Goal: Navigation & Orientation: Understand site structure

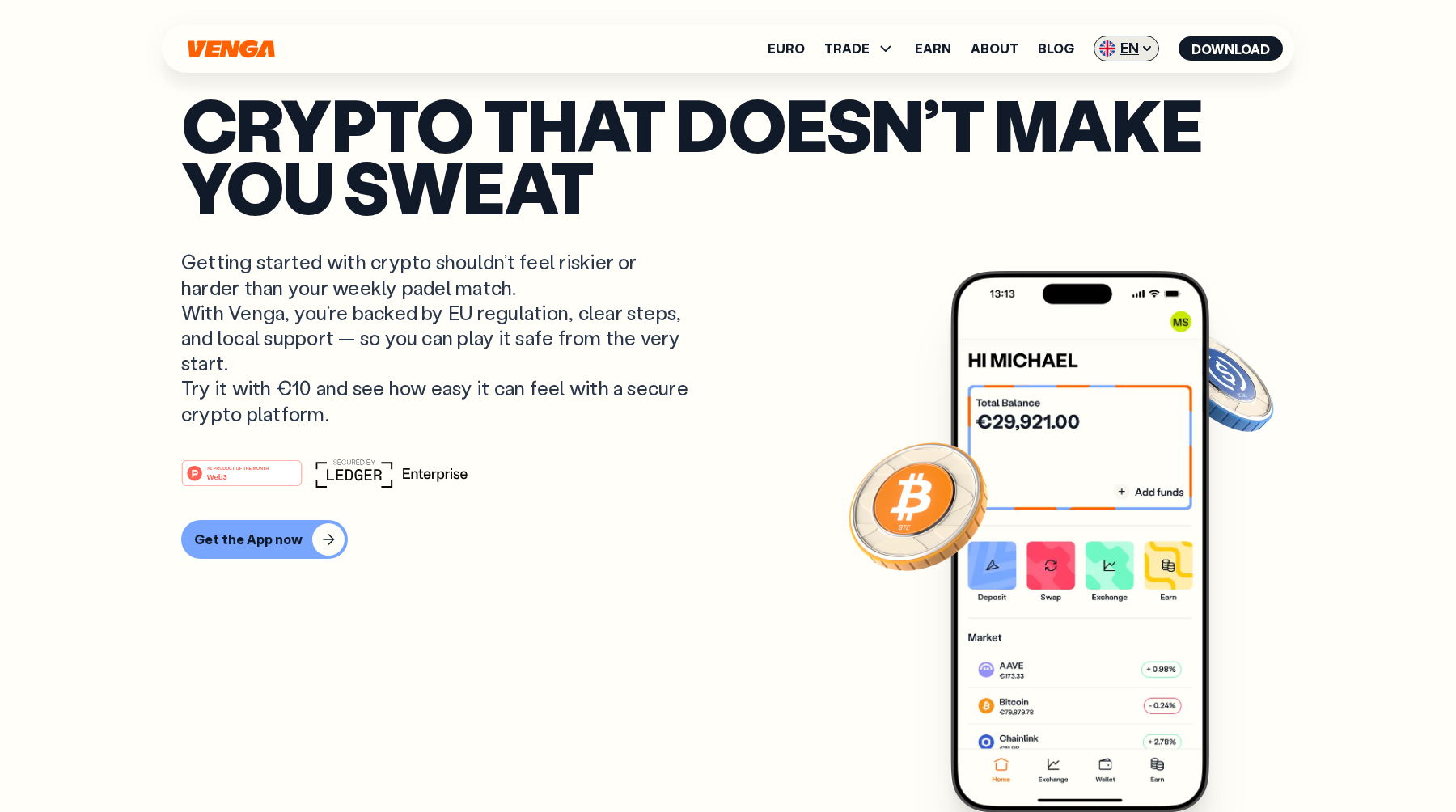
click at [1155, 53] on span "EN" at bounding box center [1126, 49] width 66 height 26
click at [1076, 121] on link "Español - ES" at bounding box center [1096, 111] width 123 height 31
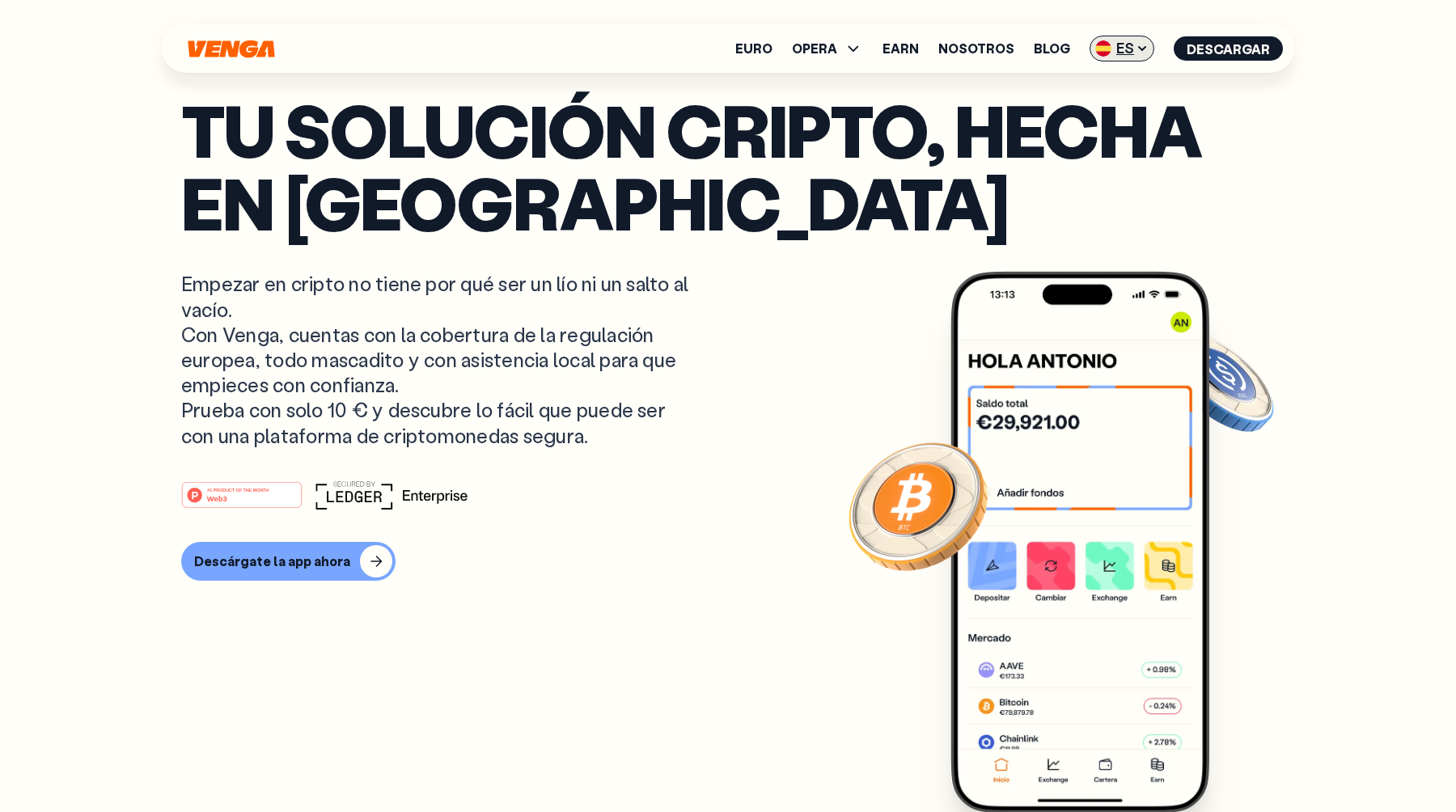
click at [1151, 51] on span "ES" at bounding box center [1122, 49] width 65 height 26
click at [1075, 151] on link "Català - CAT" at bounding box center [1092, 142] width 123 height 31
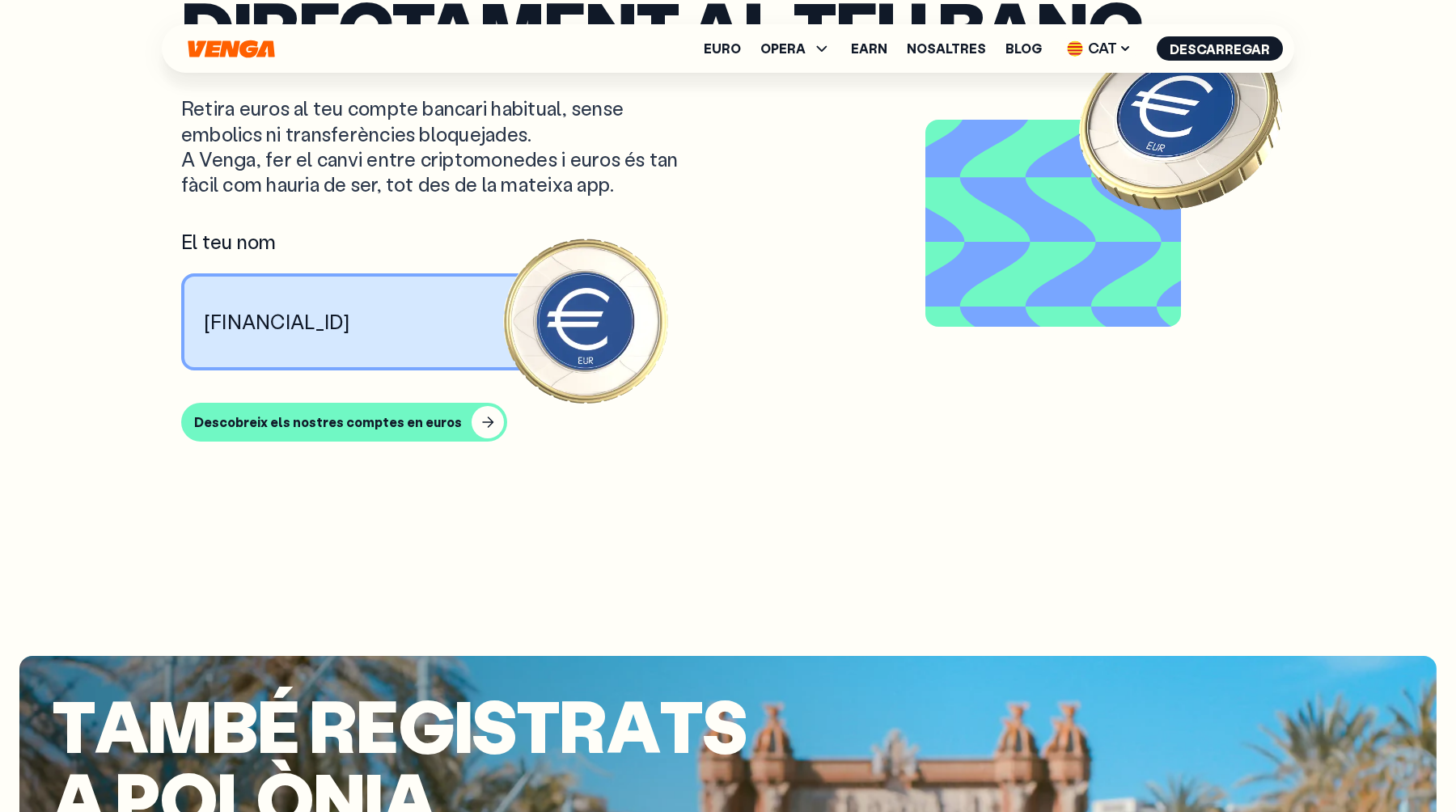
scroll to position [1799, 0]
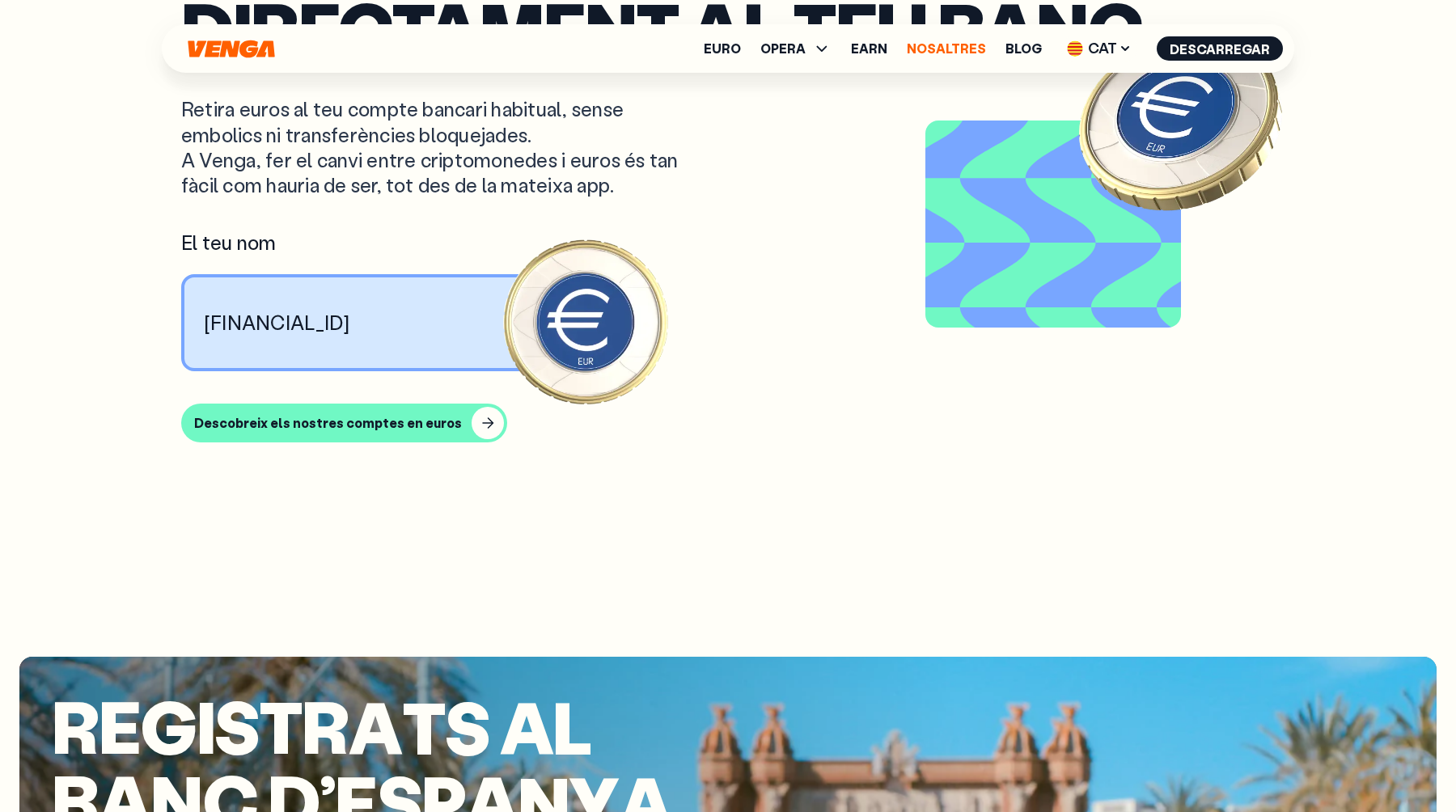
click at [958, 54] on link "Nosaltres" at bounding box center [946, 48] width 79 height 13
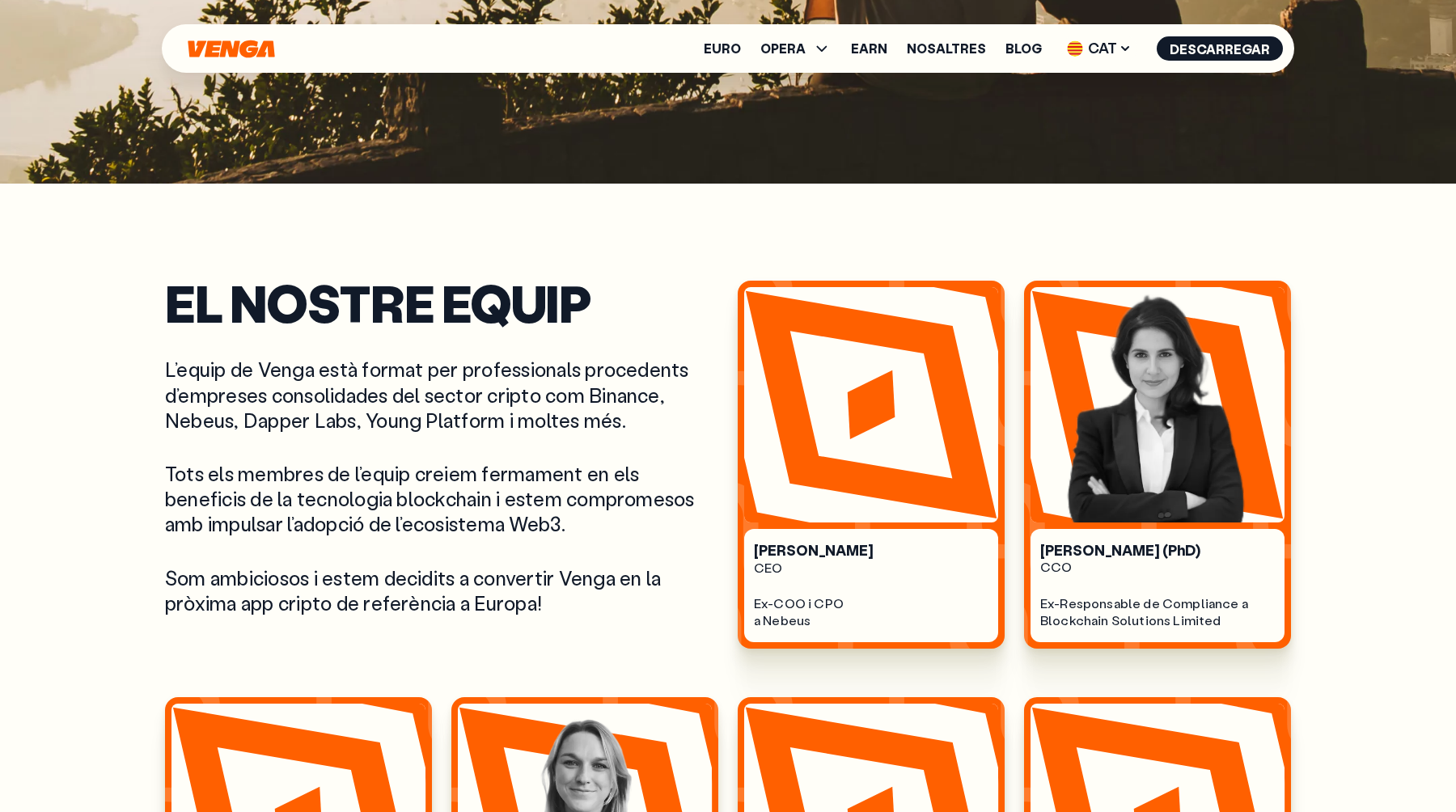
scroll to position [628, 0]
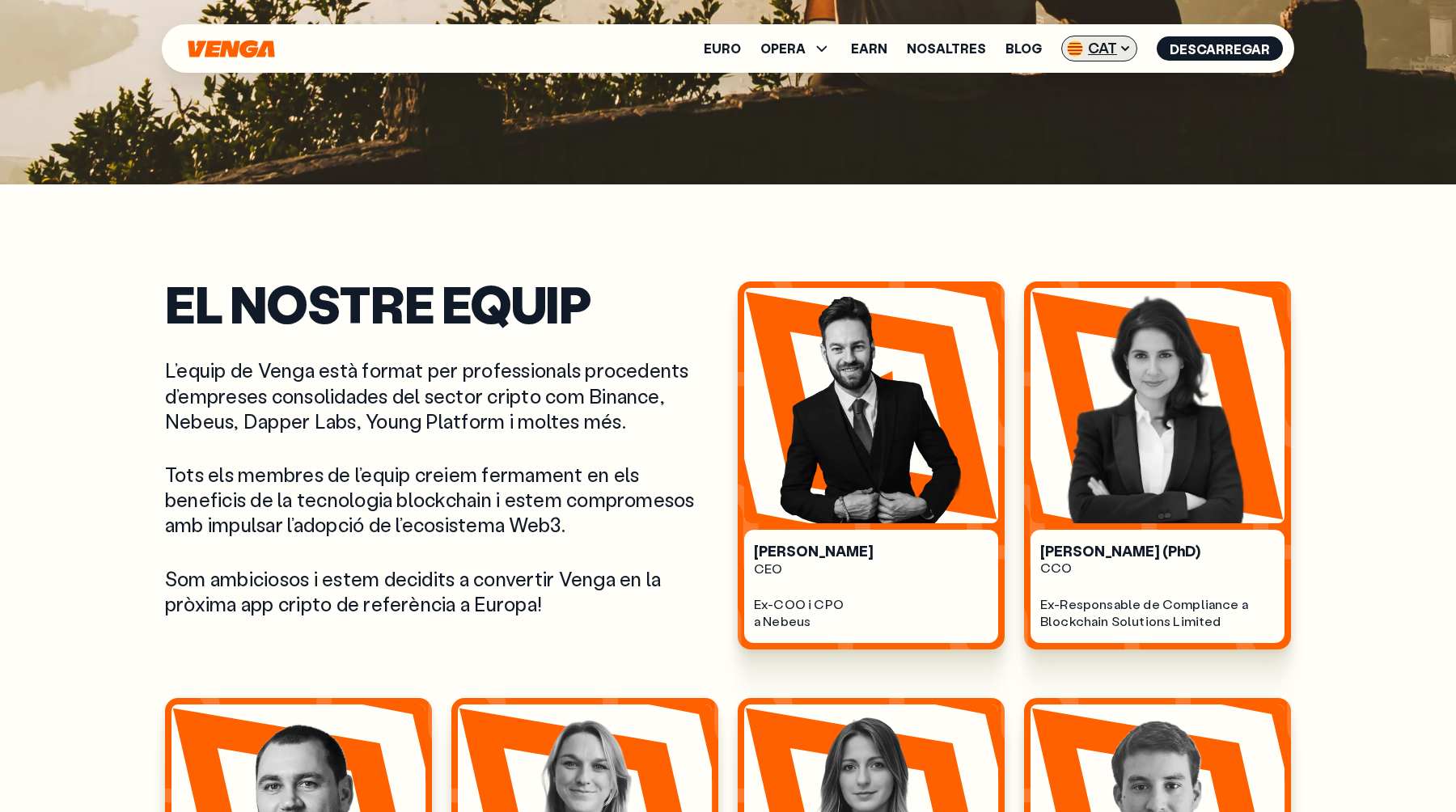
click at [1117, 46] on span "CAT" at bounding box center [1099, 49] width 76 height 26
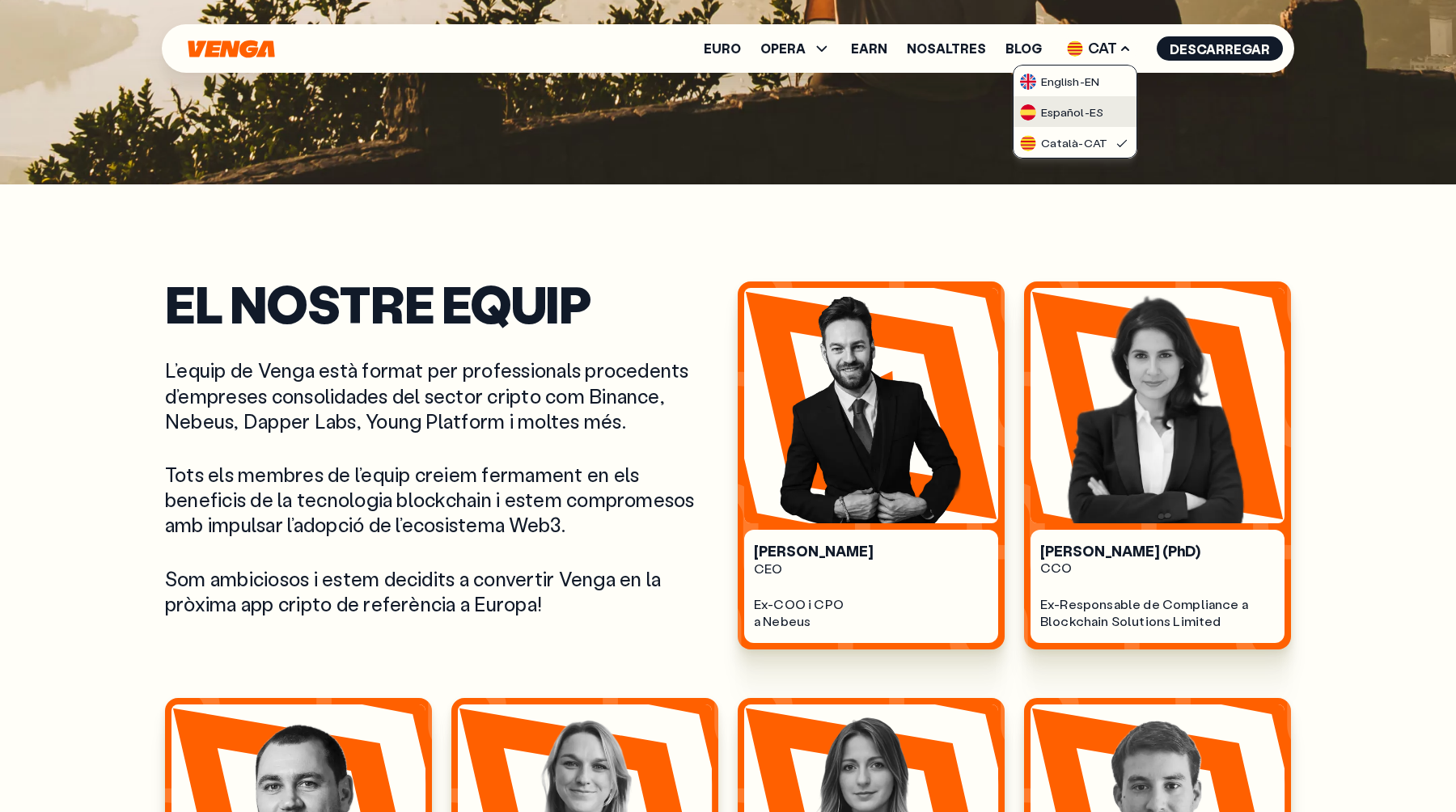
click at [1088, 104] on div "Español - ES" at bounding box center [1061, 112] width 83 height 16
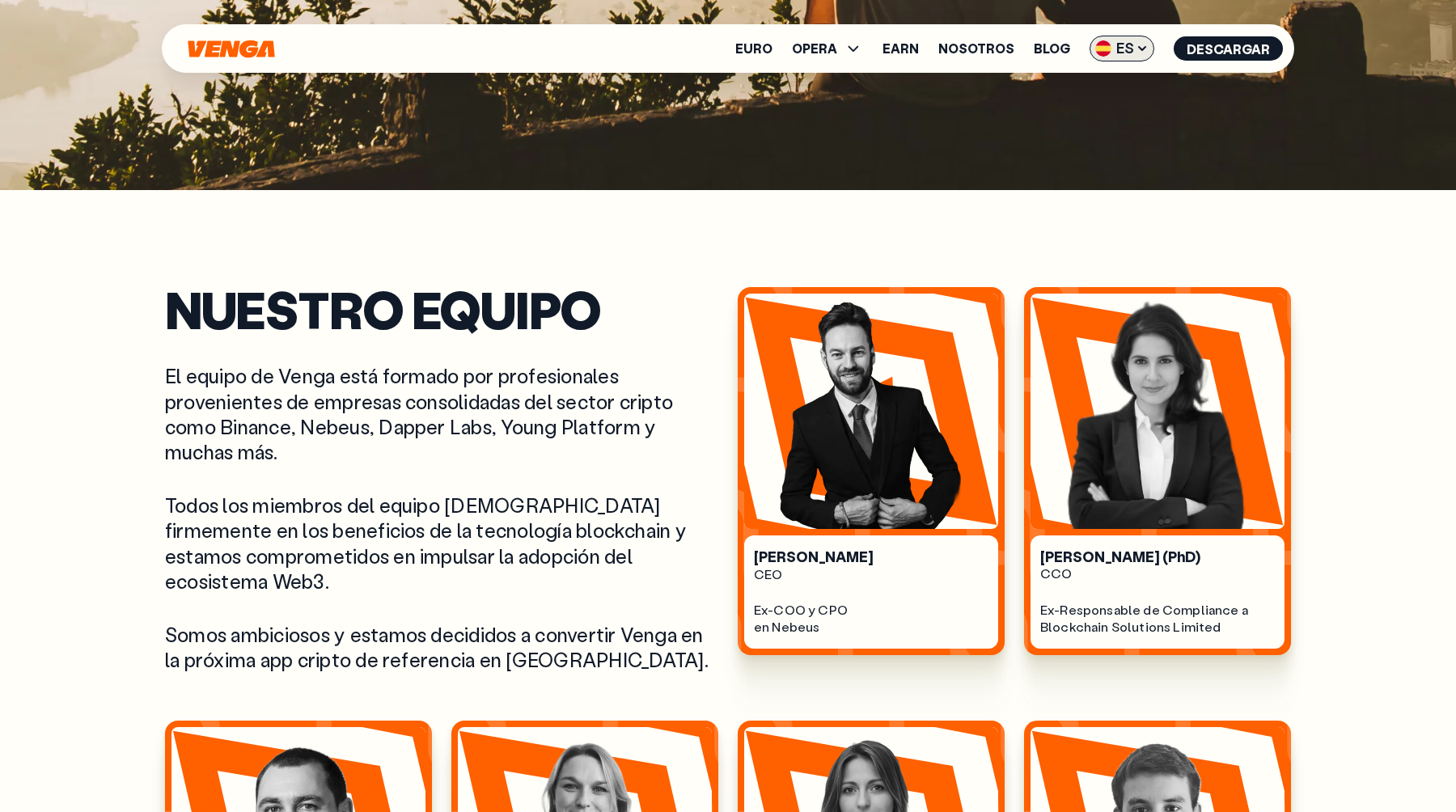
scroll to position [621, 0]
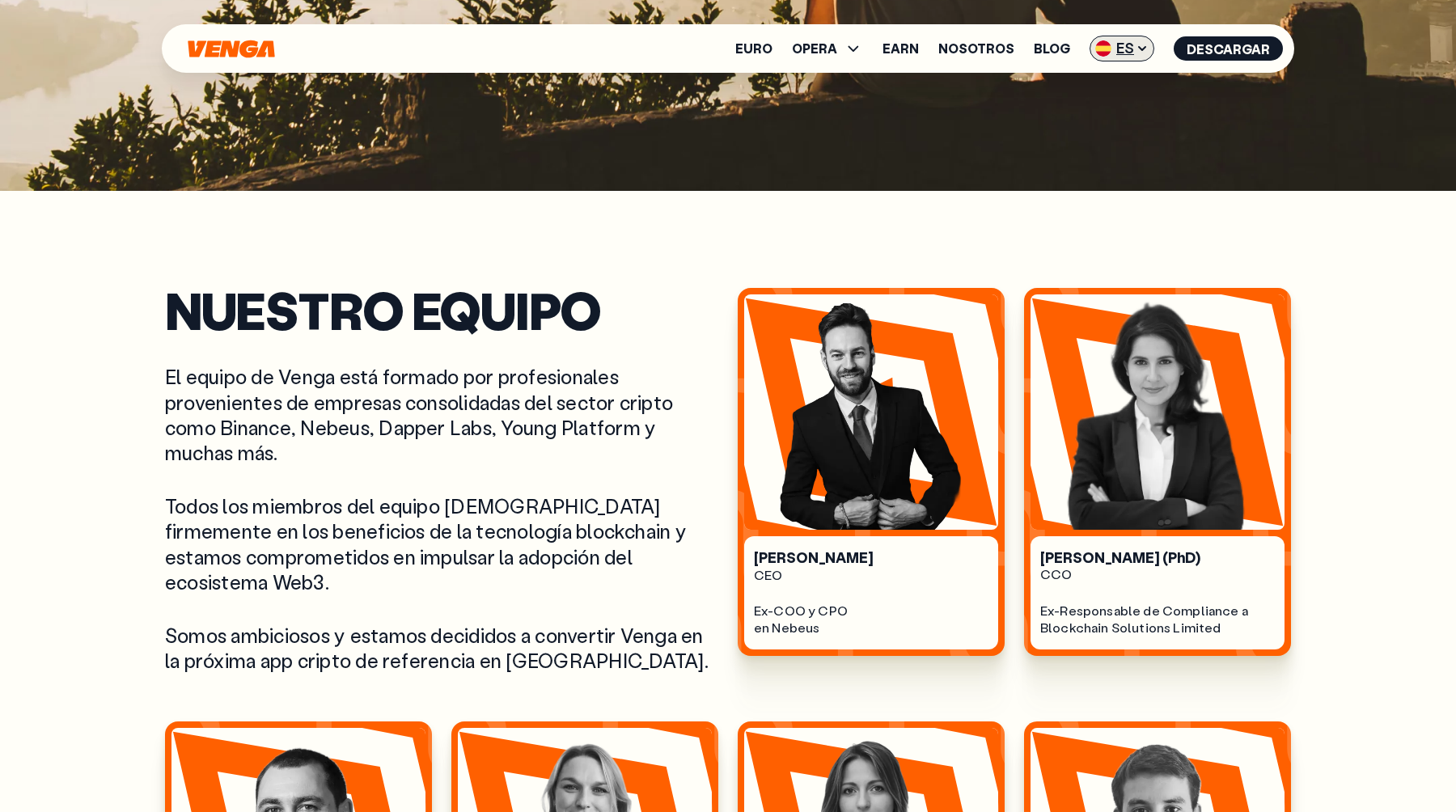
click at [1132, 39] on span "ES" at bounding box center [1122, 49] width 65 height 26
click at [1093, 89] on div "English - EN" at bounding box center [1076, 82] width 79 height 16
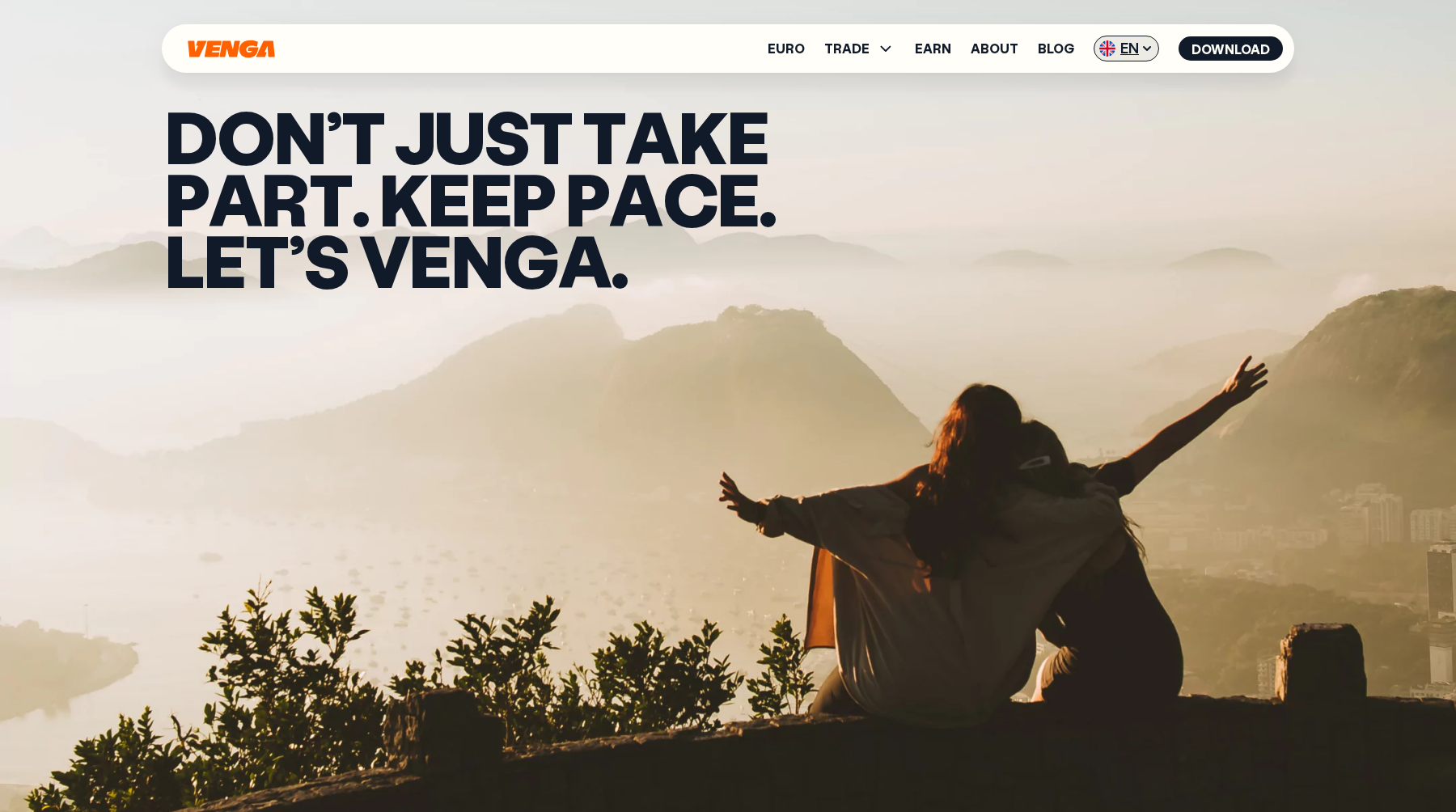
click at [1127, 46] on span "EN" at bounding box center [1126, 49] width 66 height 26
click at [1057, 120] on link "Español - ES" at bounding box center [1096, 111] width 123 height 31
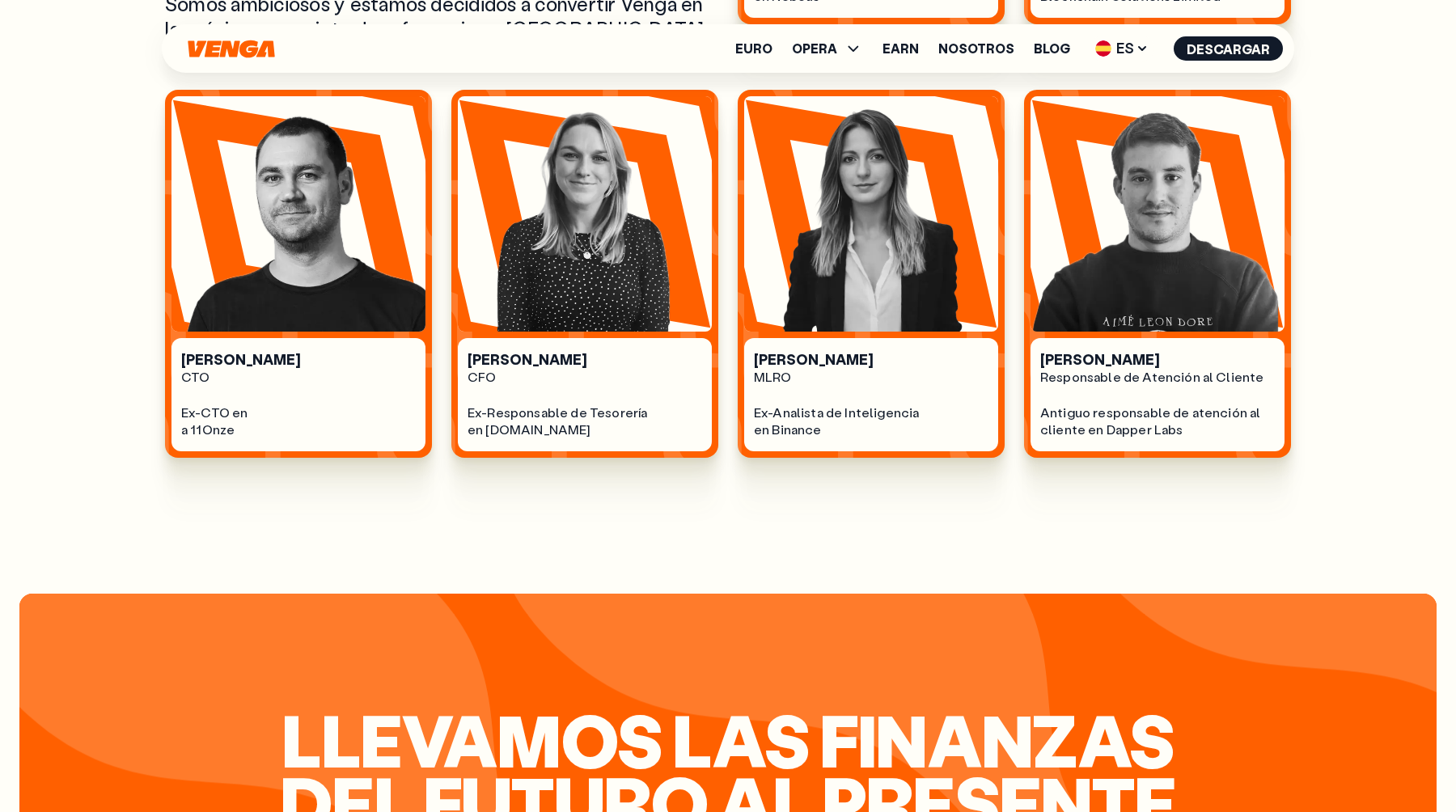
scroll to position [1252, 0]
